Goal: Information Seeking & Learning: Understand process/instructions

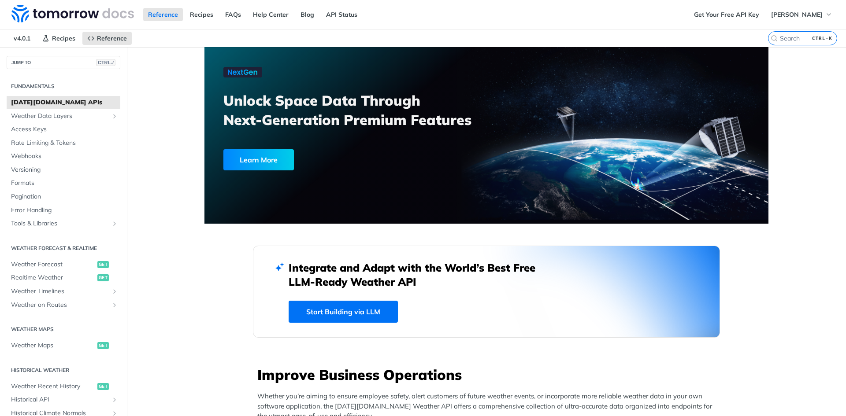
click at [772, 37] on label "CTRL-K" at bounding box center [802, 38] width 69 height 14
click at [772, 37] on input "CTRL-K" at bounding box center [792, 38] width 90 height 8
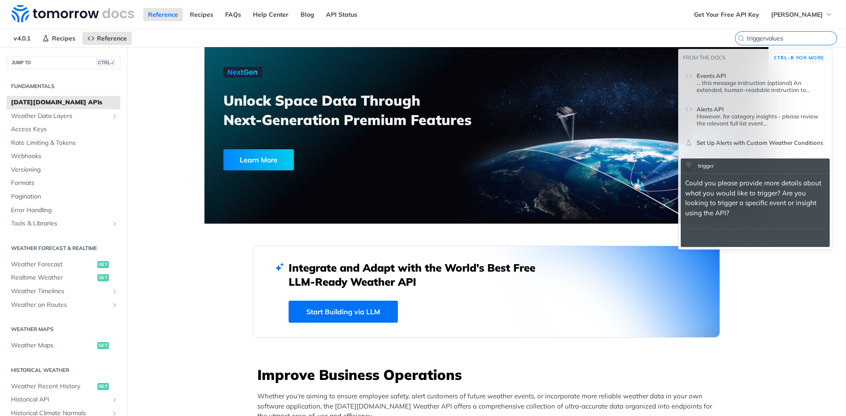
type input "triggervalues"
click at [753, 80] on p "... this message instruction (optional) An extended, human-readable instruction…" at bounding box center [761, 86] width 129 height 14
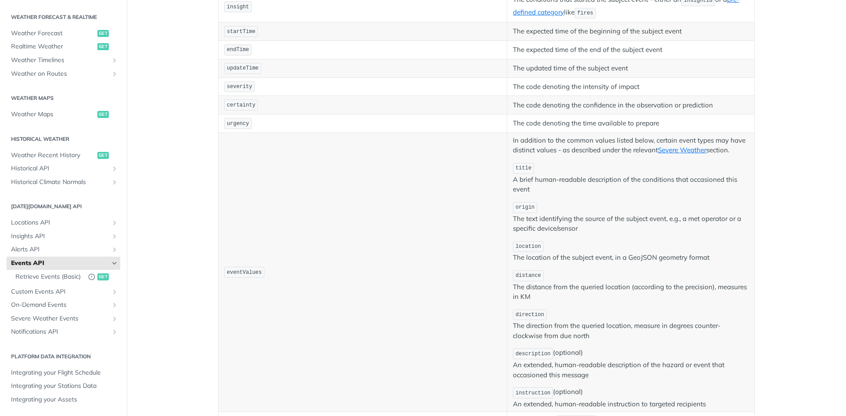
scroll to position [220, 0]
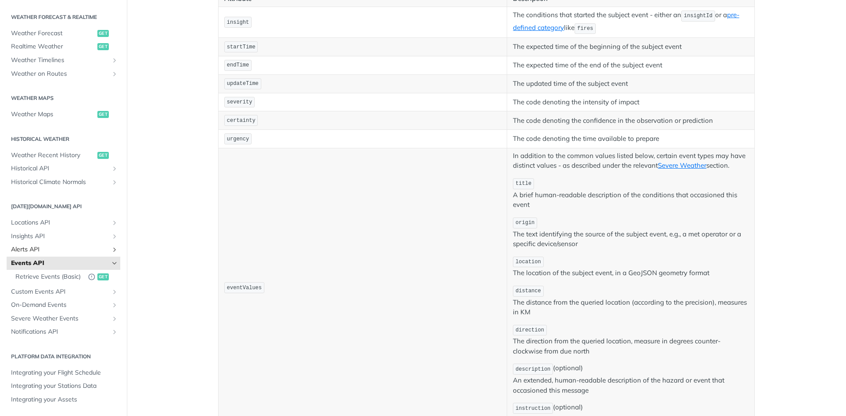
click at [54, 245] on span "Alerts API" at bounding box center [60, 249] width 98 height 9
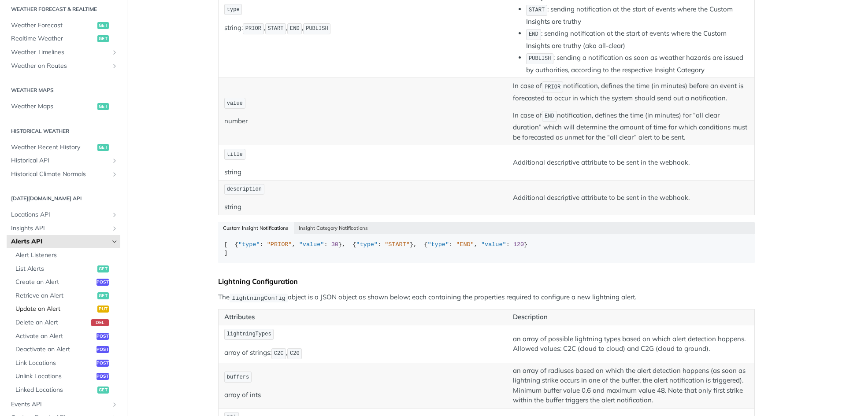
scroll to position [236, 0]
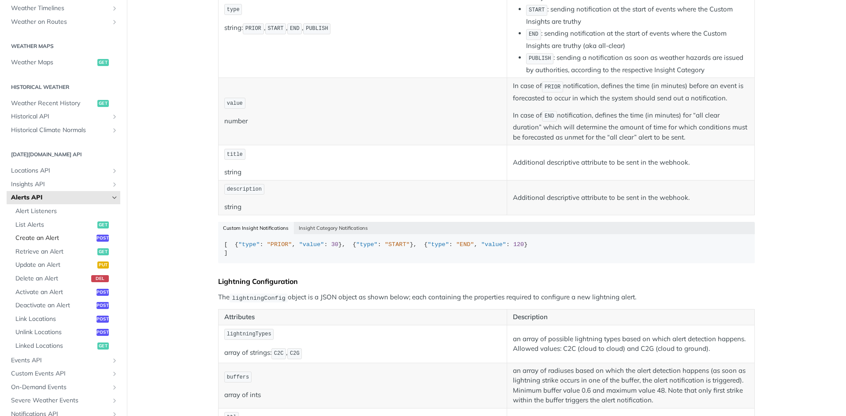
click at [35, 243] on link "Create an Alert post" at bounding box center [65, 238] width 109 height 13
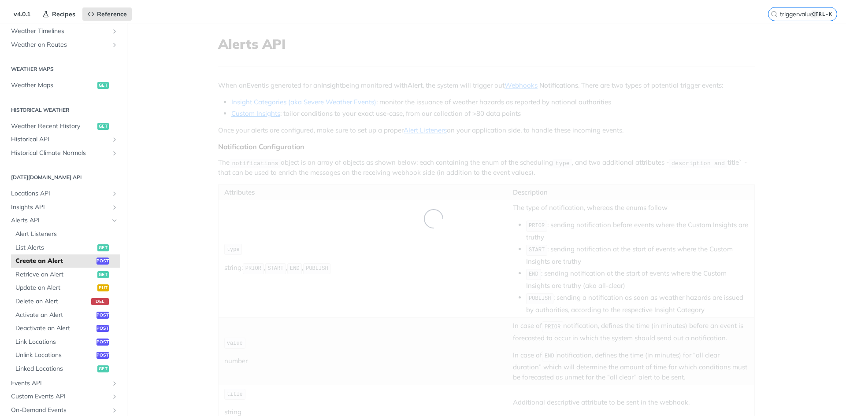
scroll to position [2, 0]
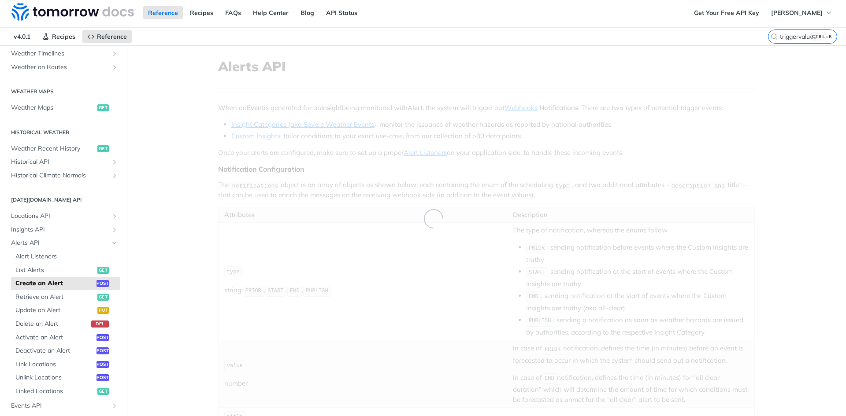
select select "true"
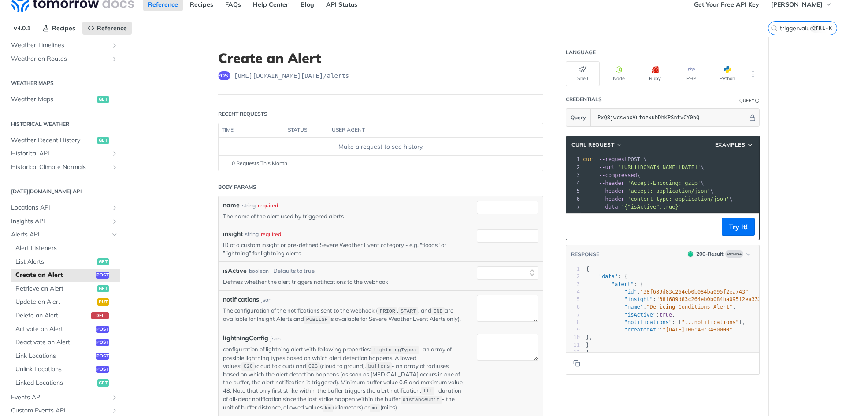
scroll to position [0, 0]
